Goal: Transaction & Acquisition: Purchase product/service

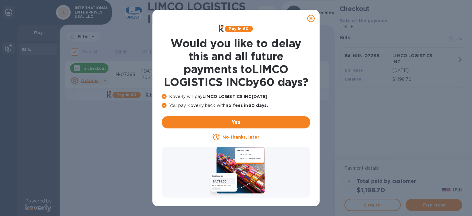
click at [310, 19] on icon at bounding box center [310, 18] width 7 height 7
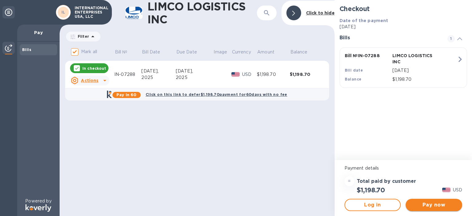
click at [436, 205] on span "Pay now" at bounding box center [433, 204] width 47 height 7
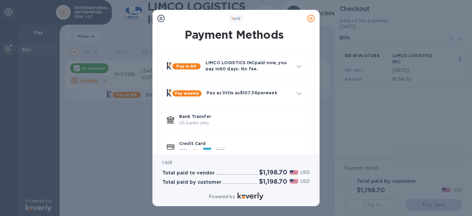
scroll to position [14, 0]
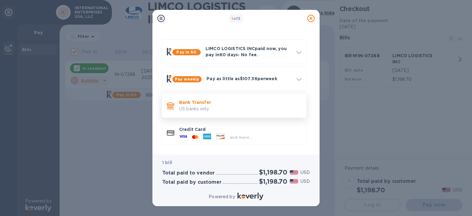
click at [231, 110] on p "US banks only." at bounding box center [240, 109] width 122 height 6
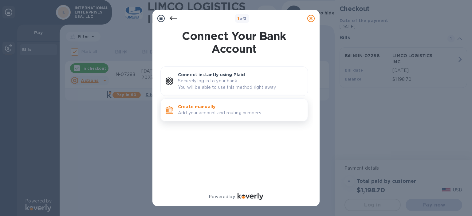
click at [230, 110] on p "Add your account and routing numbers." at bounding box center [240, 113] width 125 height 6
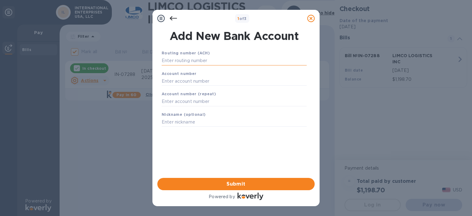
click at [227, 61] on input "text" at bounding box center [234, 60] width 145 height 9
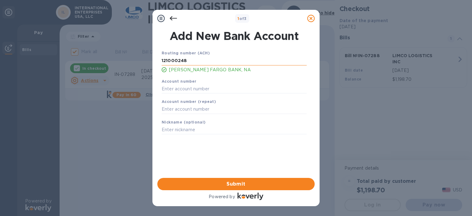
type input "121000248"
type input "6884660298"
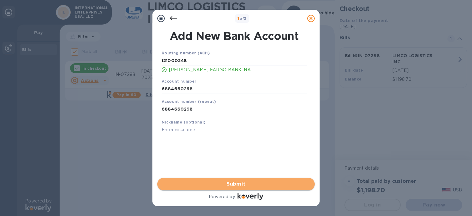
click at [227, 183] on span "Submit" at bounding box center [235, 183] width 147 height 7
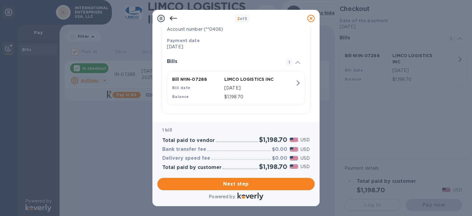
scroll to position [126, 0]
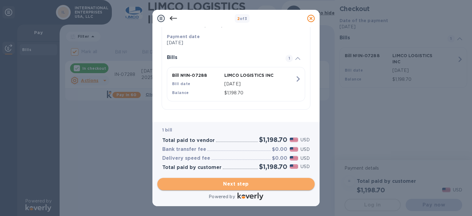
click at [256, 183] on span "Next step" at bounding box center [235, 183] width 147 height 7
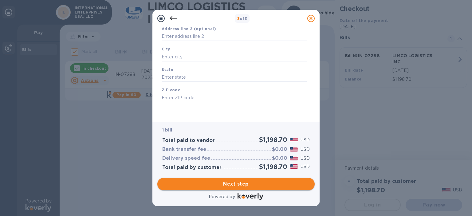
type input "[GEOGRAPHIC_DATA]"
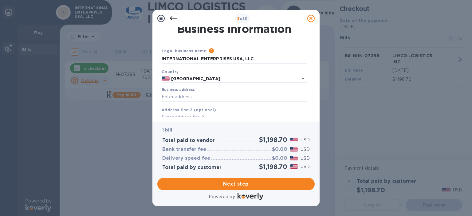
scroll to position [0, 0]
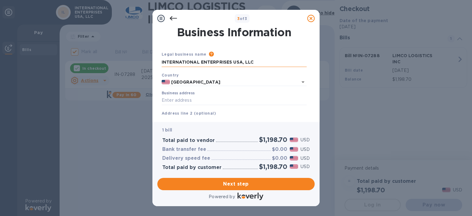
click at [243, 60] on input "INTERNATIONAL ENTERPRISES USA, LLC" at bounding box center [234, 62] width 145 height 9
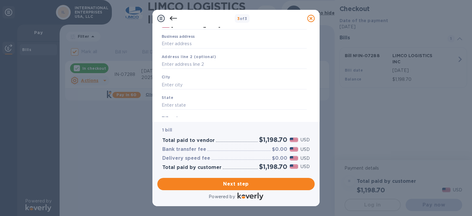
scroll to position [57, 0]
click at [209, 44] on input "Business address" at bounding box center [234, 43] width 145 height 9
type input "[STREET_ADDRESS]"
type input "[GEOGRAPHIC_DATA]"
type input "MA"
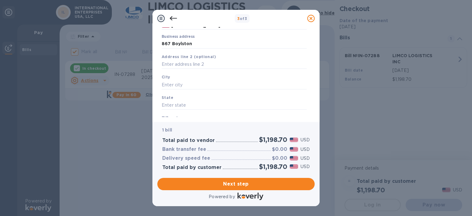
type input "02116"
click at [221, 62] on input "text" at bounding box center [234, 64] width 145 height 9
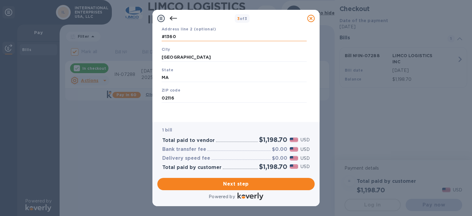
scroll to position [85, 0]
type input "#1360"
click at [240, 185] on span "Next step" at bounding box center [235, 183] width 147 height 7
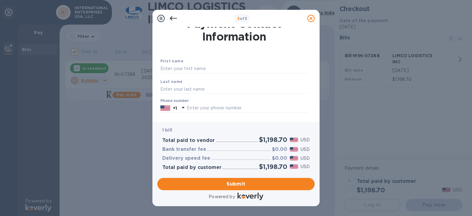
scroll to position [8, 0]
click at [252, 69] on input "text" at bounding box center [233, 69] width 147 height 9
type input "G"
type input "[PERSON_NAME]"
type input "Georgieva"
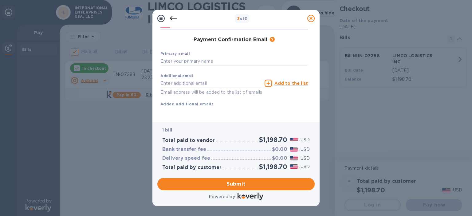
scroll to position [95, 0]
type input "6463536632"
click at [224, 57] on input "text" at bounding box center [233, 61] width 147 height 9
type input "[EMAIL_ADDRESS][DOMAIN_NAME]"
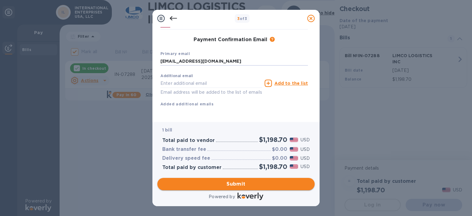
click at [225, 183] on span "Submit" at bounding box center [235, 183] width 147 height 7
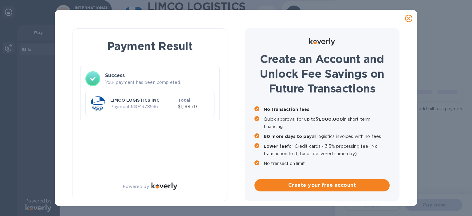
checkbox input "false"
